Goal: Information Seeking & Learning: Learn about a topic

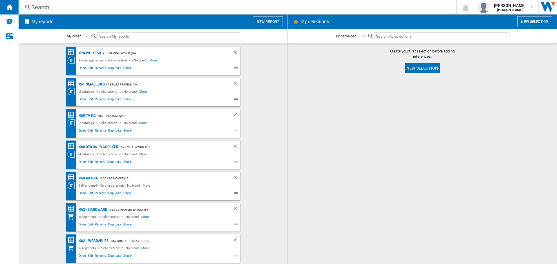
click at [38, 9] on div "Search" at bounding box center [236, 7] width 410 height 8
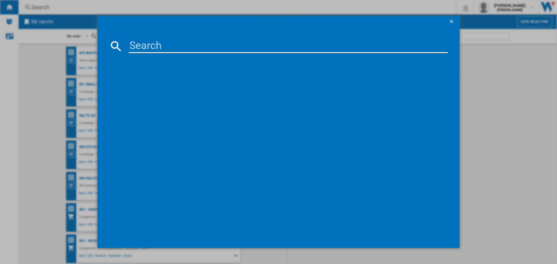
click at [178, 52] on input at bounding box center [288, 46] width 319 height 14
type input "dyson"
click at [152, 81] on span "Dyson haircare" at bounding box center [196, 81] width 160 height 8
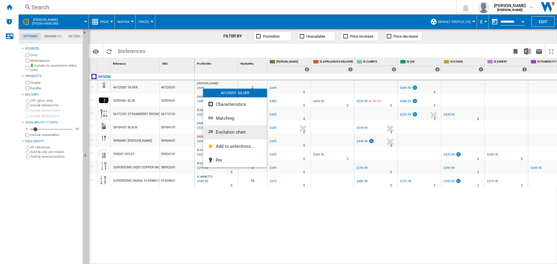
click at [227, 132] on span "Evolution chart" at bounding box center [231, 132] width 30 height 5
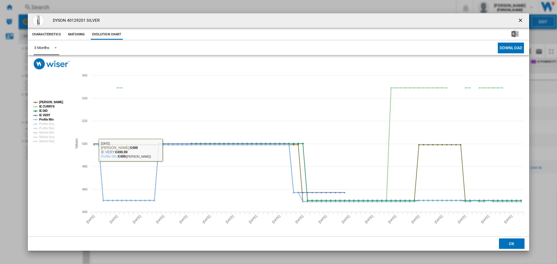
click at [57, 49] on span "Product popup" at bounding box center [53, 47] width 7 height 5
click at [51, 63] on md-option "6 Months" at bounding box center [49, 62] width 39 height 14
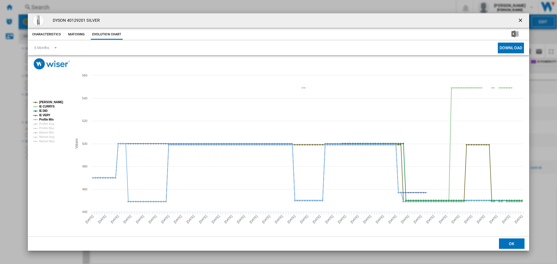
click at [522, 21] on ng-md-icon "getI18NText('BUTTONS.CLOSE_DIALOG')" at bounding box center [521, 20] width 7 height 7
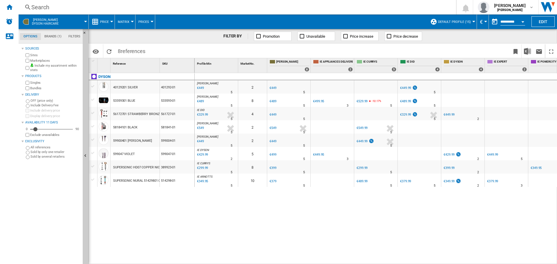
click at [523, 21] on div "Open calendar" at bounding box center [523, 21] width 3 height 1
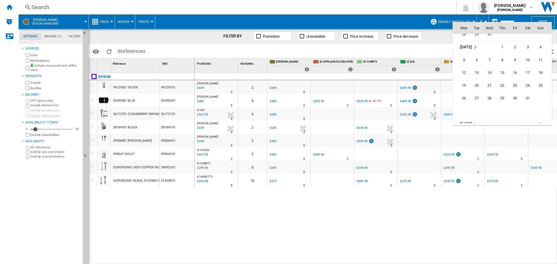
scroll to position [2507, 0]
click at [505, 71] on span "1" at bounding box center [503, 71] width 12 height 12
type input "**********"
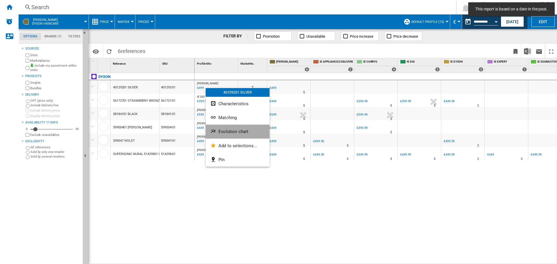
click at [235, 132] on span "Evolution chart" at bounding box center [234, 131] width 30 height 5
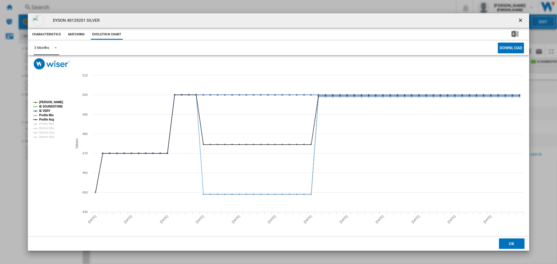
click at [52, 47] on span "Product popup" at bounding box center [53, 47] width 7 height 5
click at [49, 63] on div "6 Months" at bounding box center [41, 61] width 15 height 5
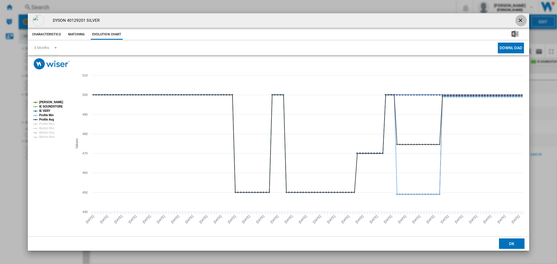
click at [523, 20] on ng-md-icon "getI18NText('BUTTONS.CLOSE_DIALOG')" at bounding box center [521, 20] width 7 height 7
